Goal: Navigation & Orientation: Find specific page/section

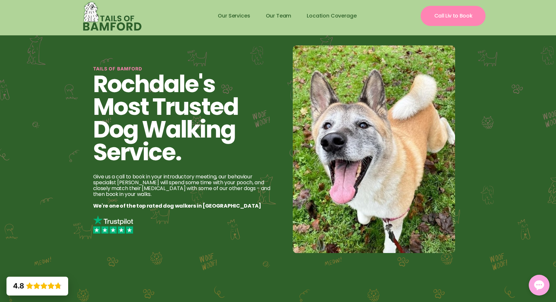
click at [97, 15] on img at bounding box center [111, 16] width 83 height 32
click at [280, 18] on link "Our Team" at bounding box center [278, 16] width 41 height 16
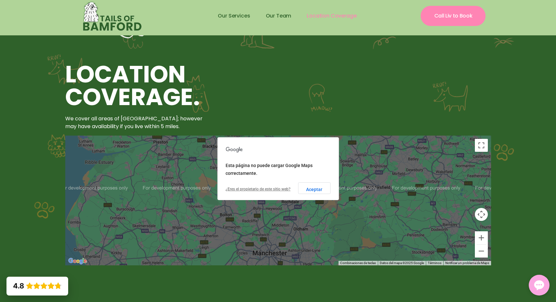
scroll to position [1273, 0]
